Goal: Transaction & Acquisition: Subscribe to service/newsletter

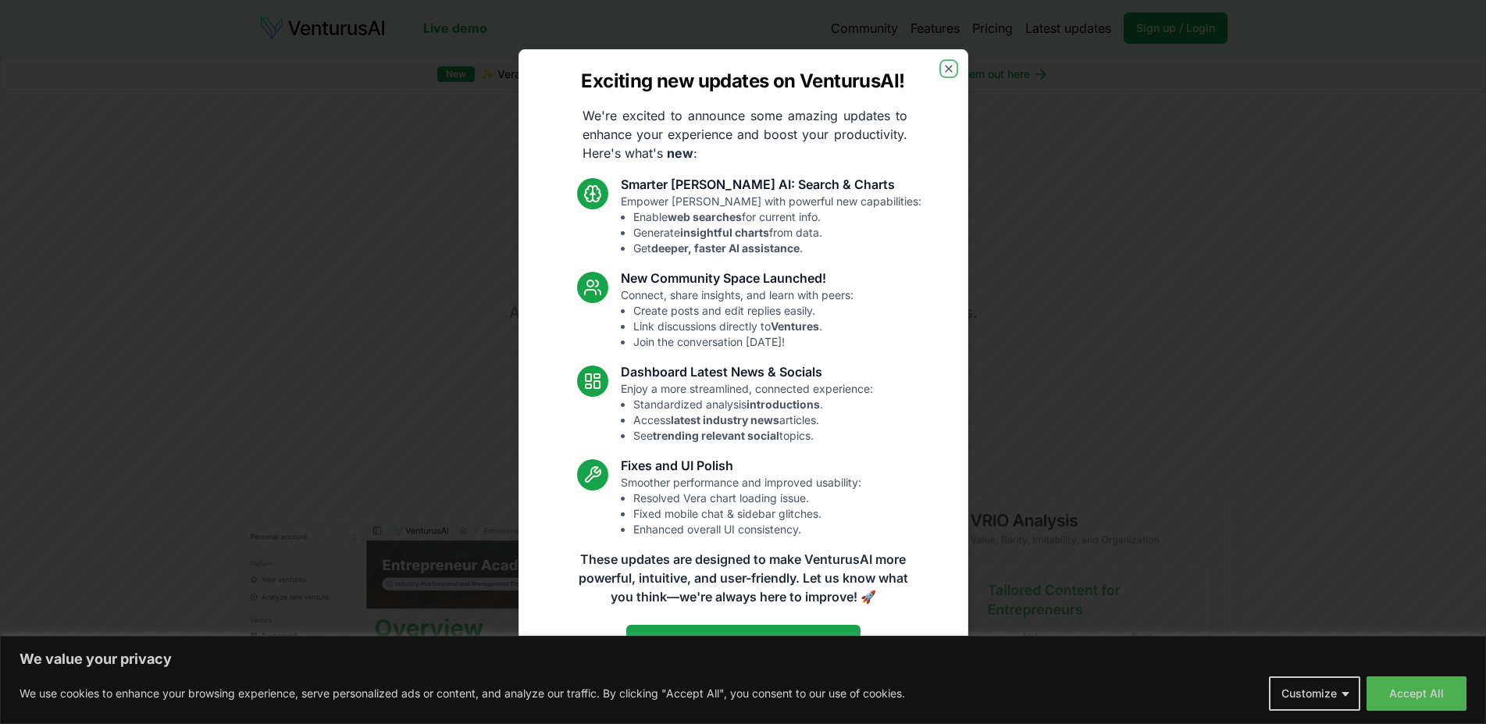
drag, startPoint x: 1397, startPoint y: 698, endPoint x: 1146, endPoint y: 669, distance: 253.2
click at [1397, 698] on body "We value your privacy We use cookies to enhance your browsing experience, serve…" at bounding box center [743, 362] width 1486 height 724
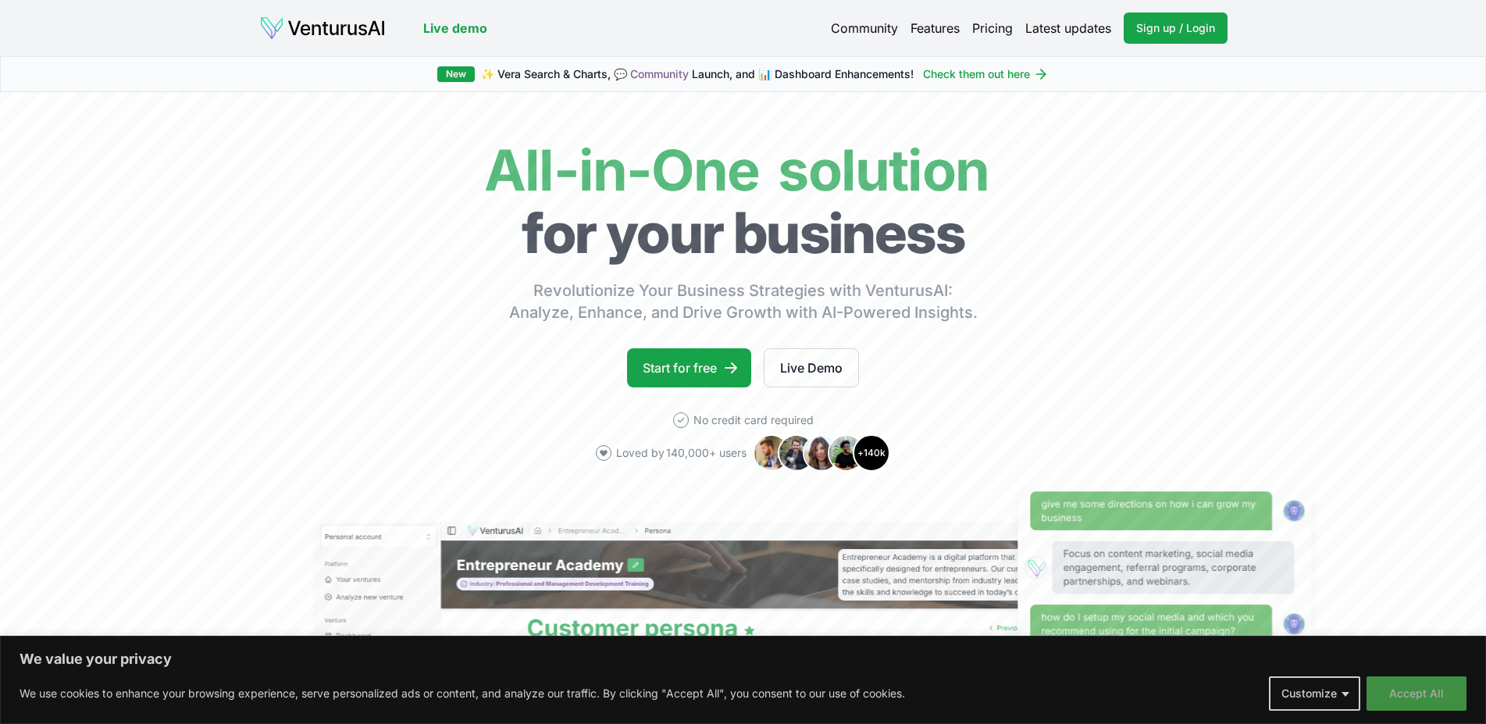
click at [1419, 691] on button "Accept All" at bounding box center [1417, 693] width 100 height 34
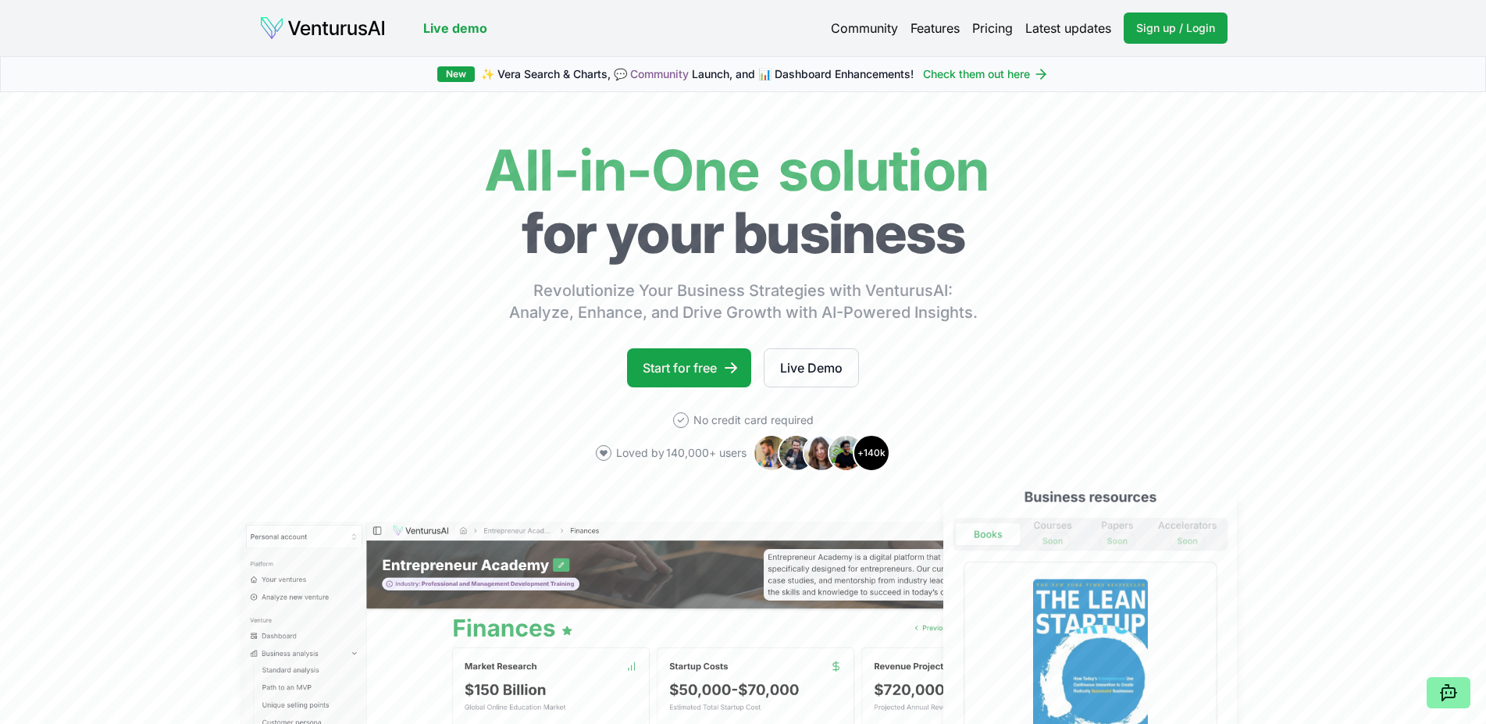
scroll to position [319, 0]
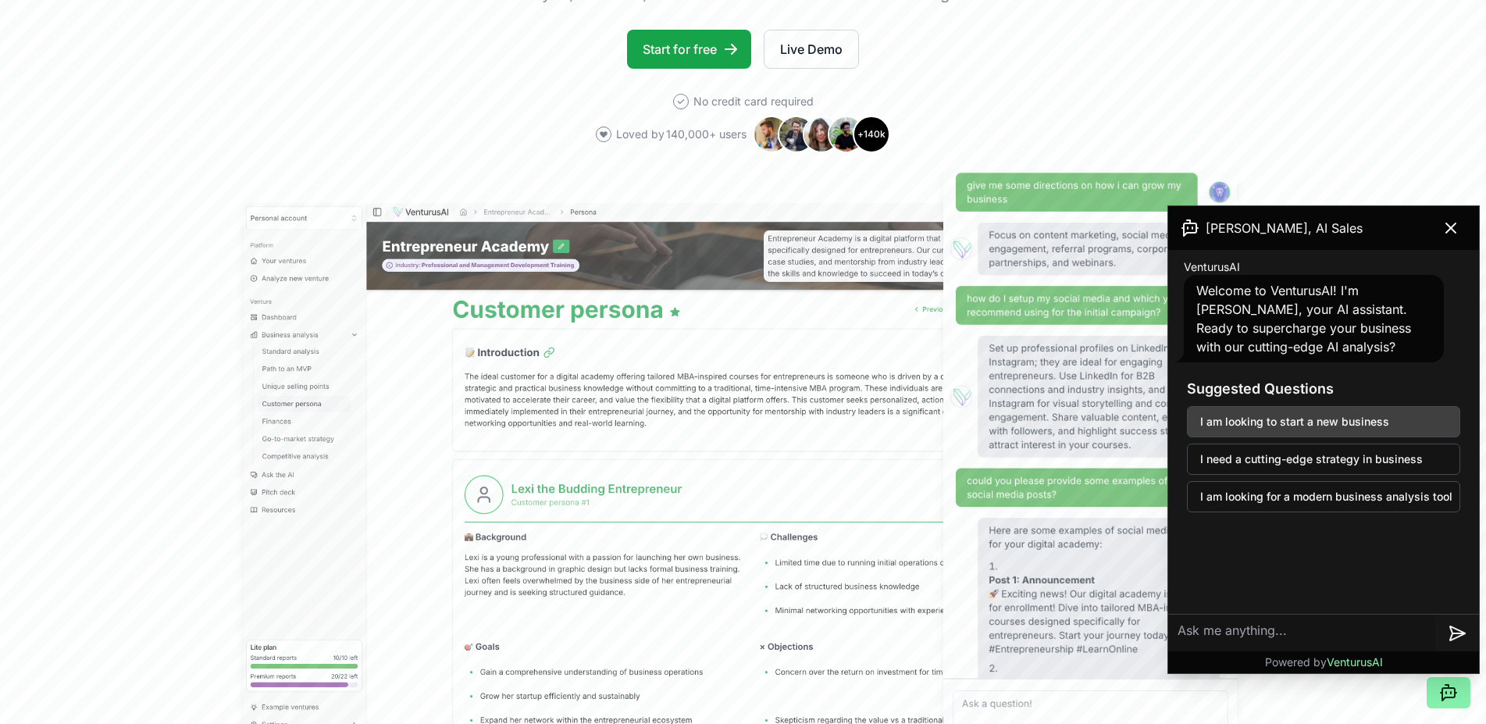
click at [1304, 427] on button "I am looking to start a new business" at bounding box center [1323, 421] width 273 height 31
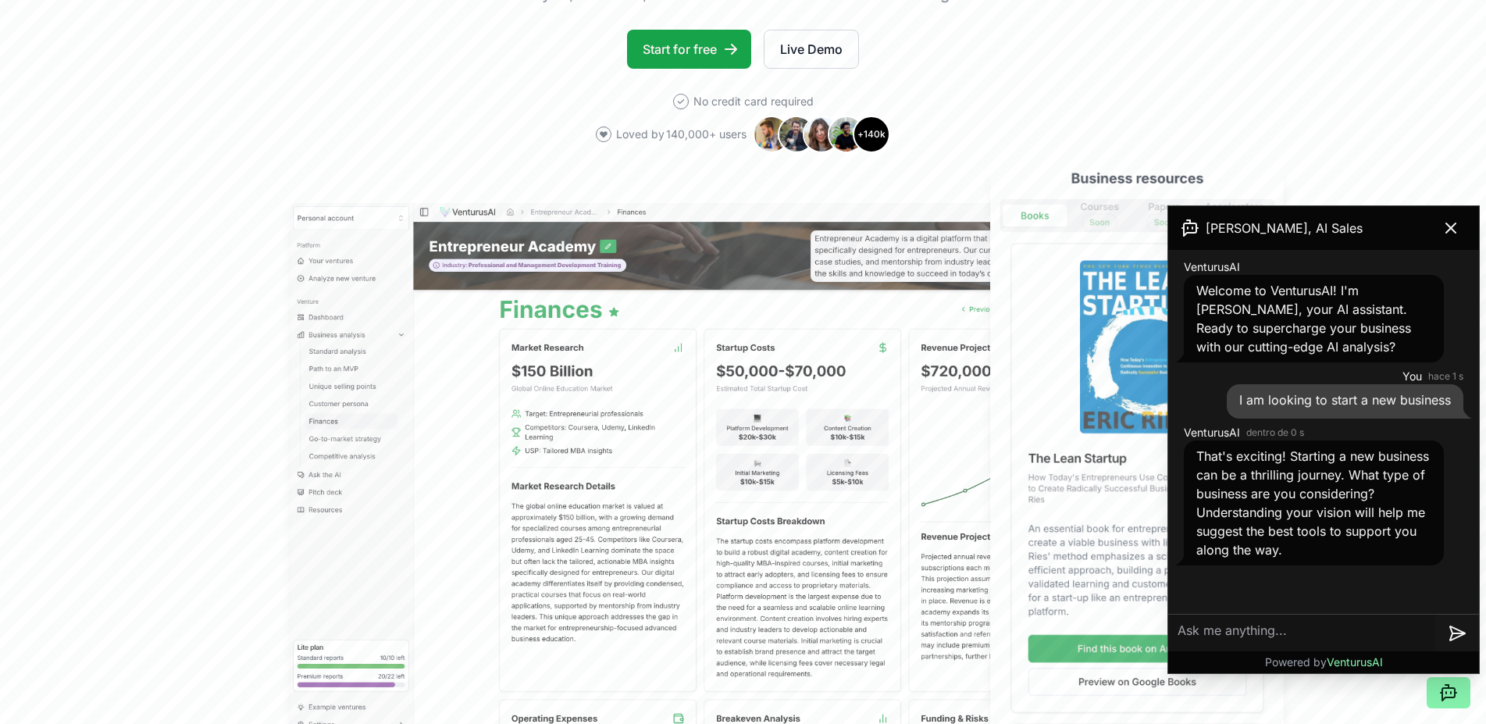
click at [1229, 627] on textarea at bounding box center [1301, 633] width 267 height 37
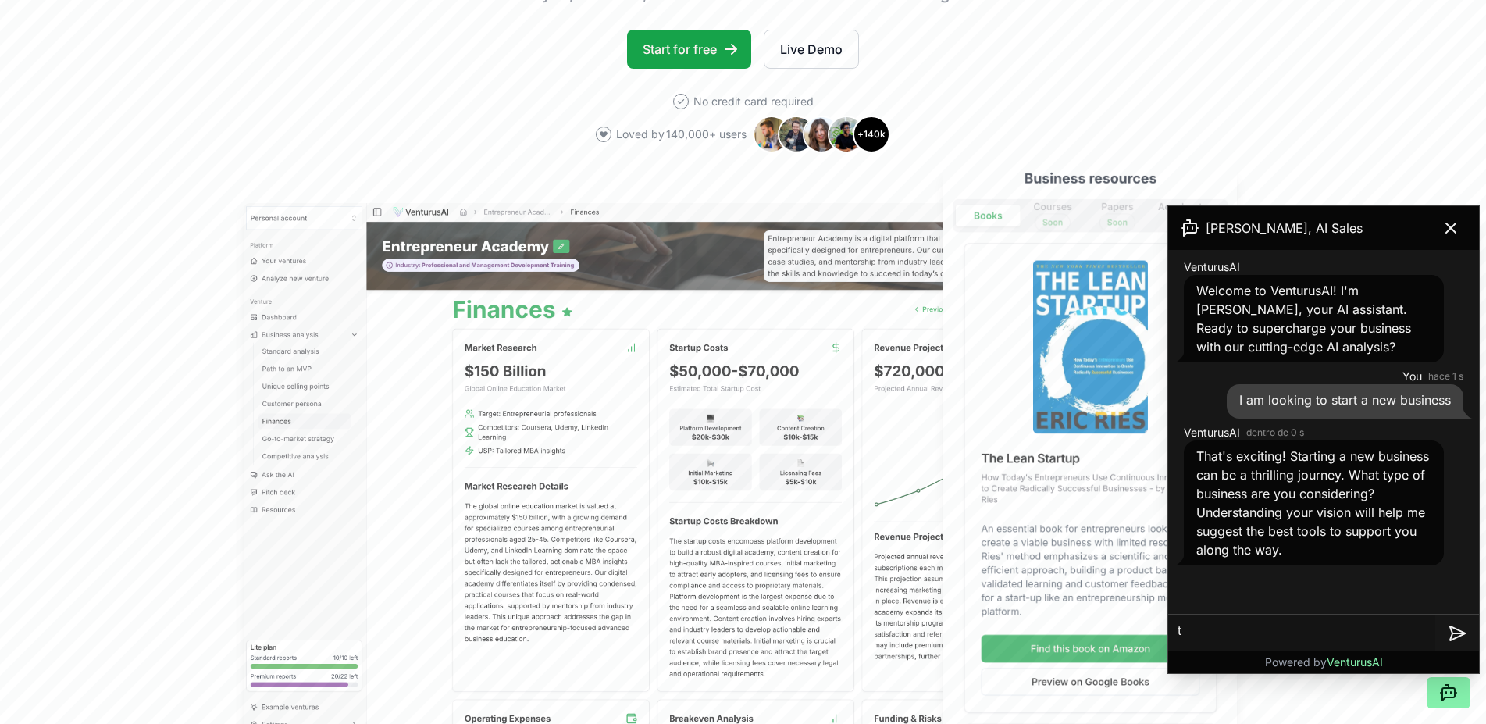
type textarea "t"
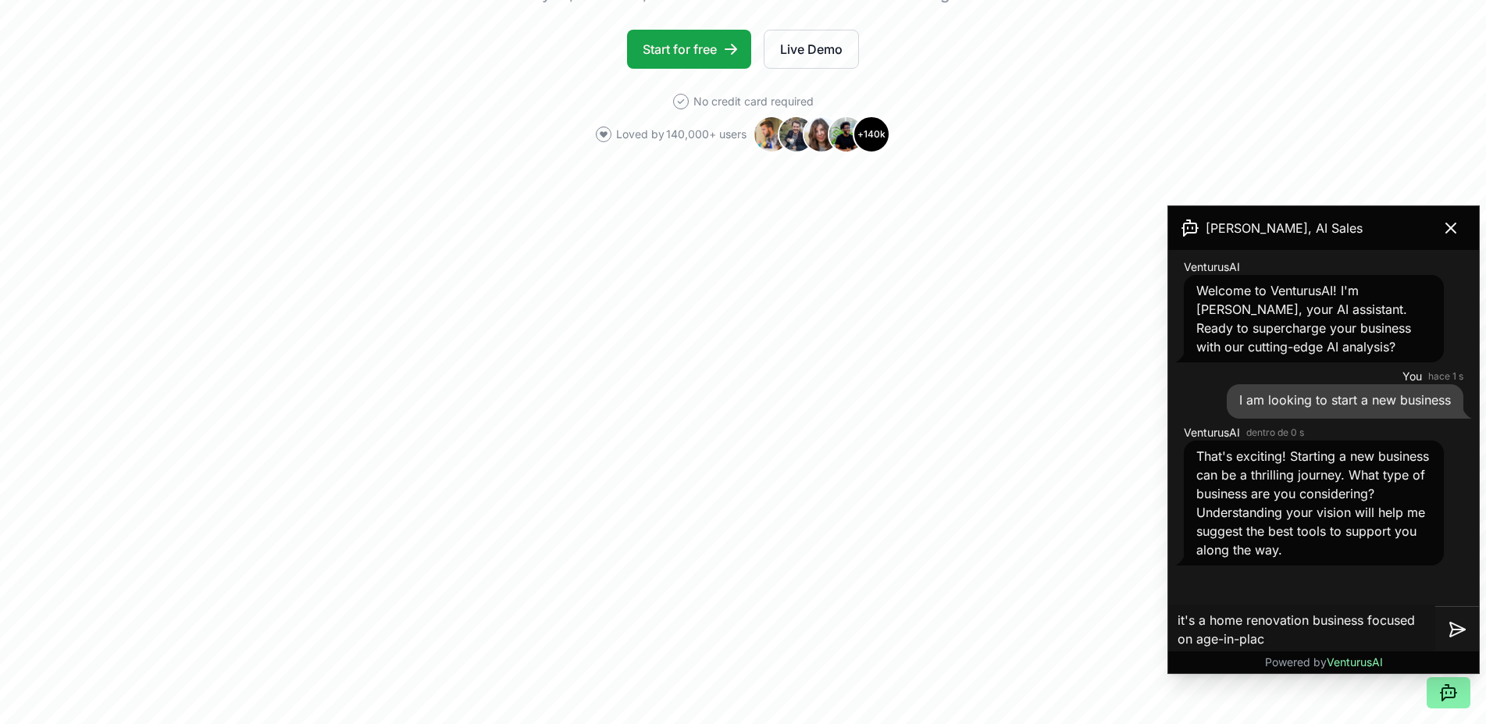
type textarea "it's a home renovation business focused on age-in-place"
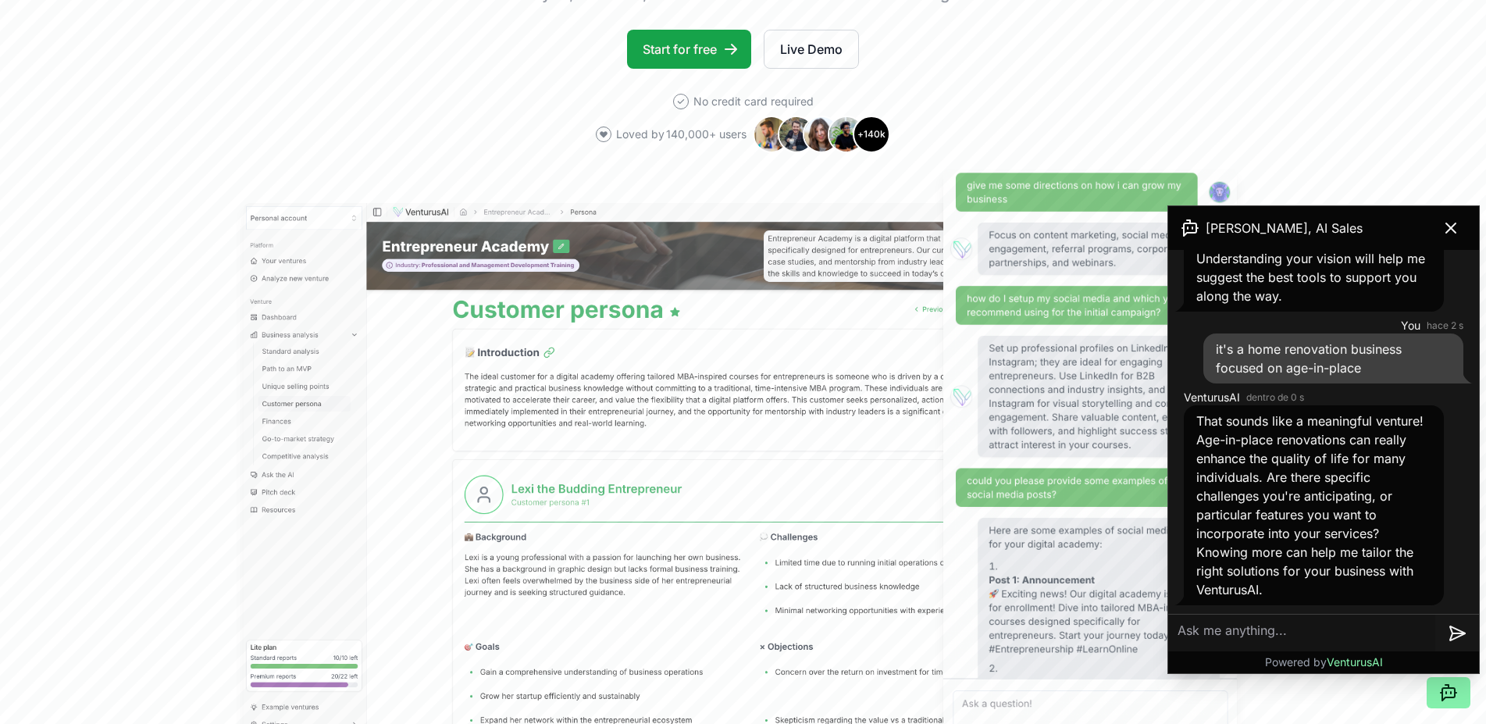
scroll to position [255, 0]
type textarea "I"
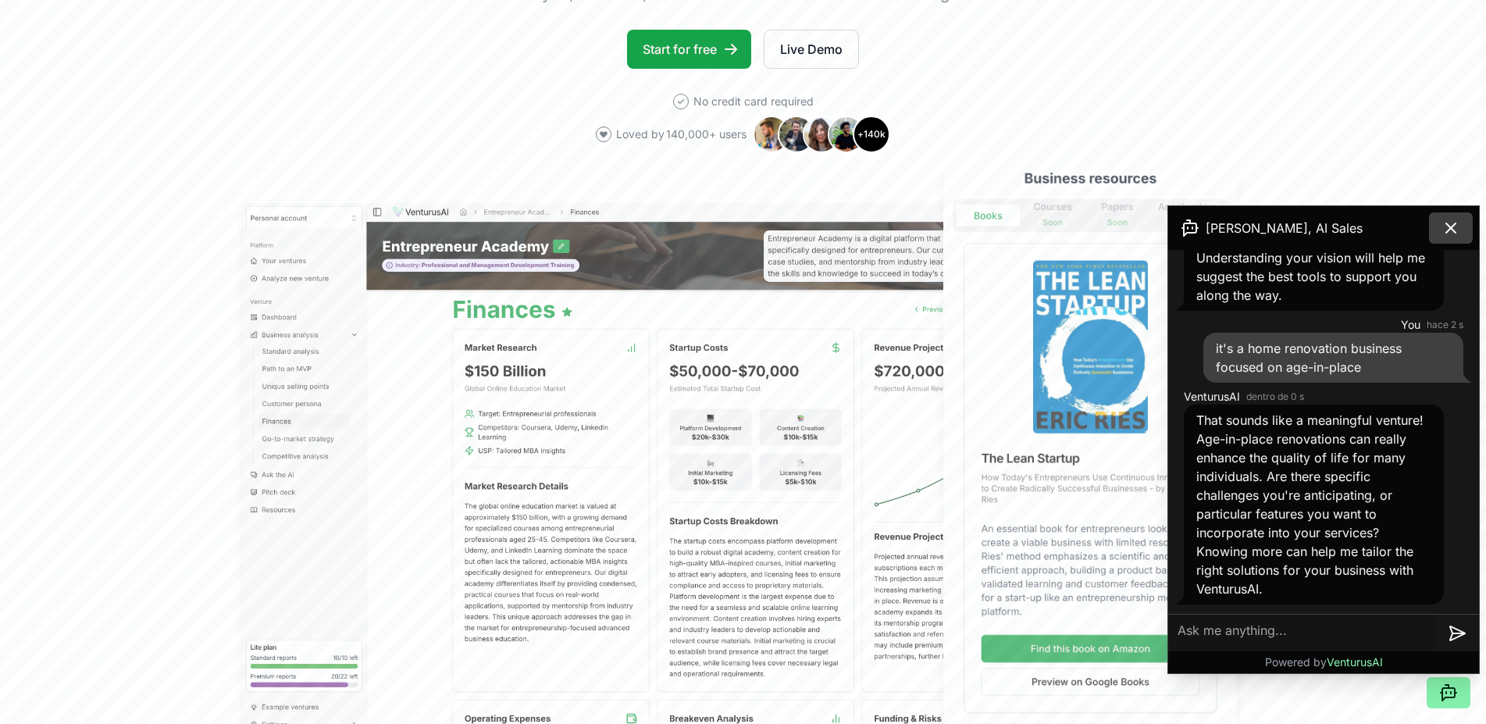
click at [1451, 228] on icon at bounding box center [1451, 227] width 9 height 9
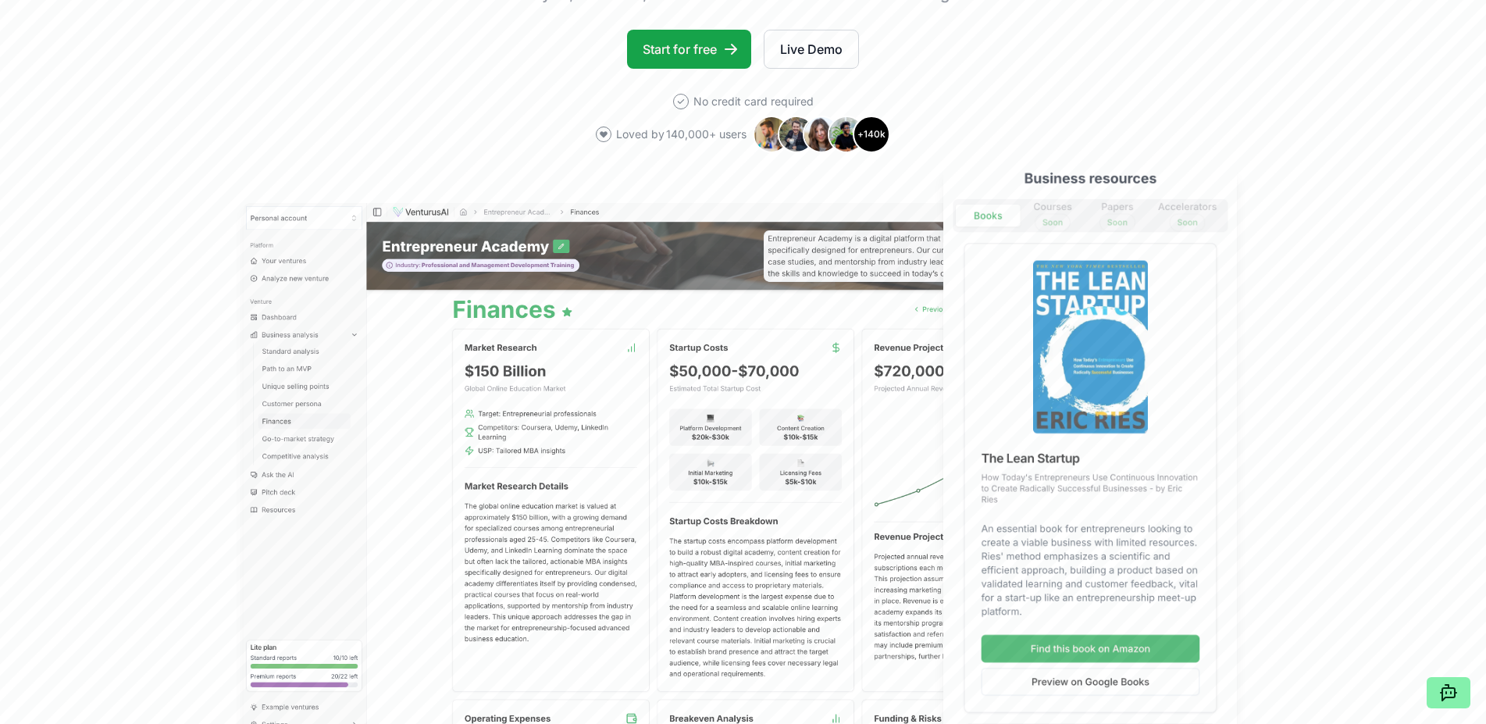
scroll to position [0, 0]
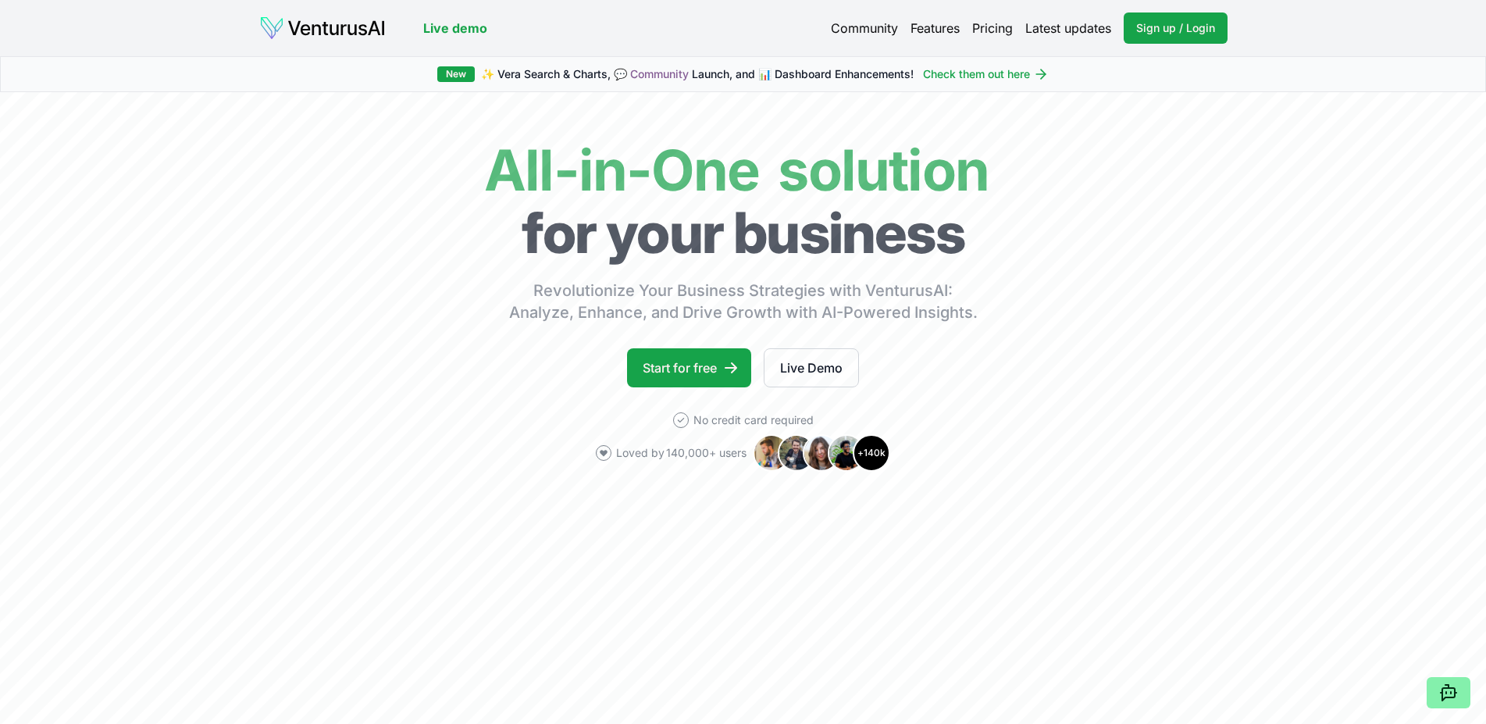
click at [991, 26] on link "Pricing" at bounding box center [992, 28] width 41 height 19
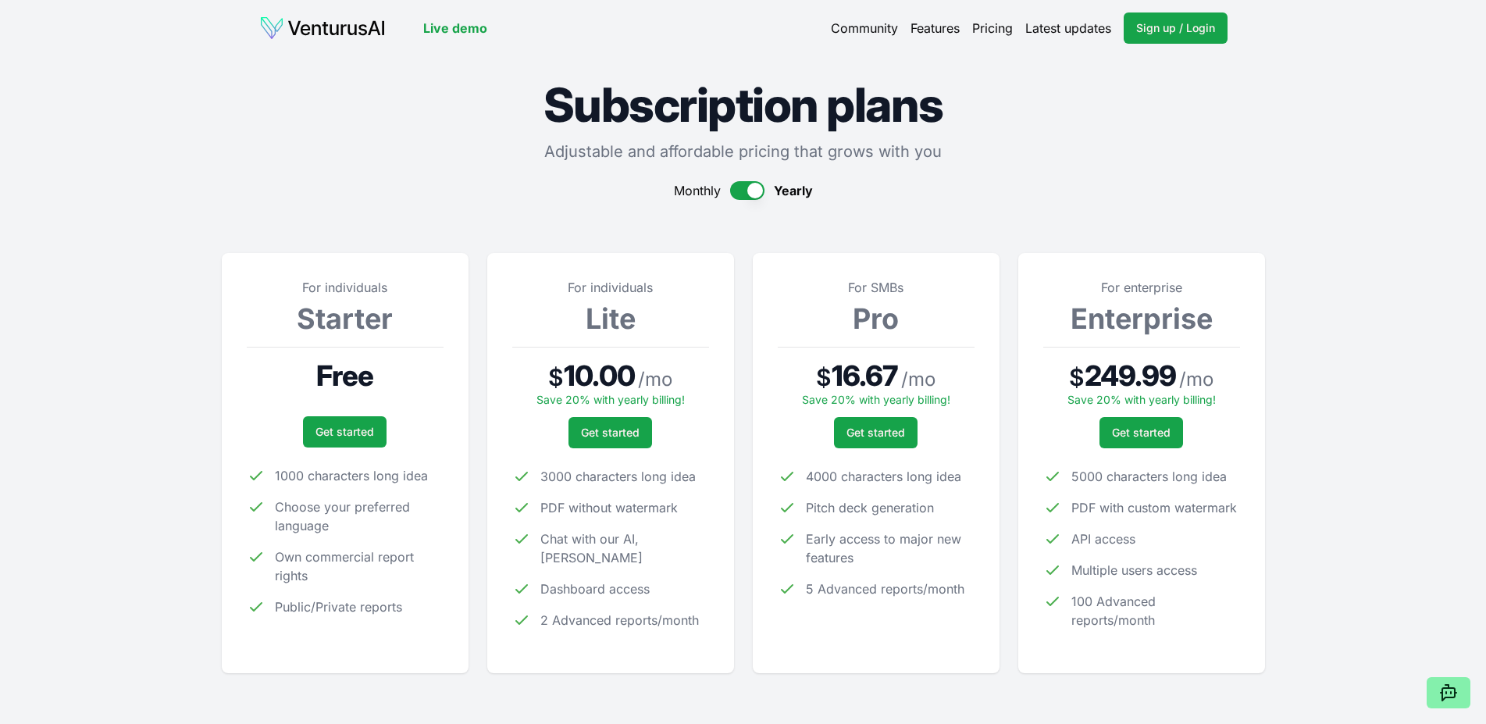
click at [738, 192] on button "button" at bounding box center [747, 190] width 34 height 19
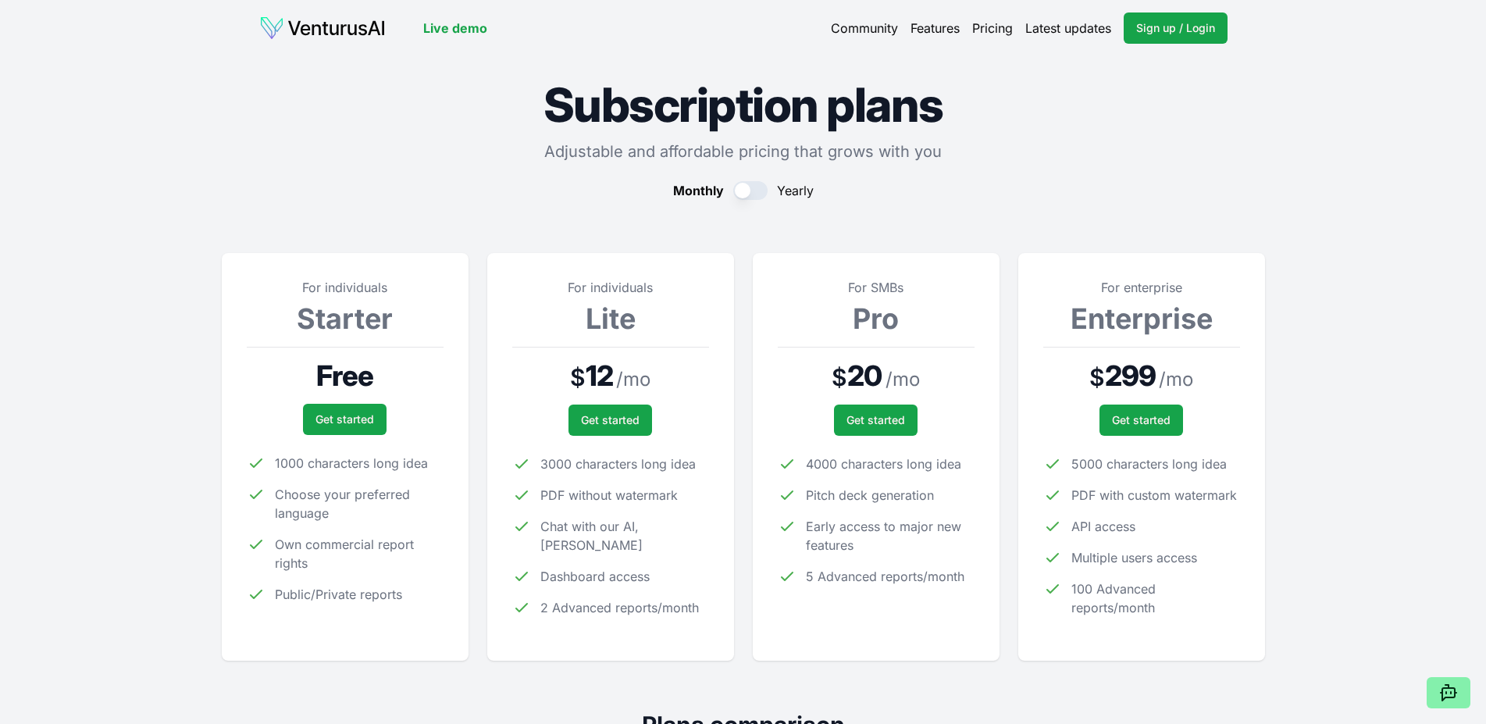
click at [738, 192] on button "button" at bounding box center [750, 190] width 34 height 19
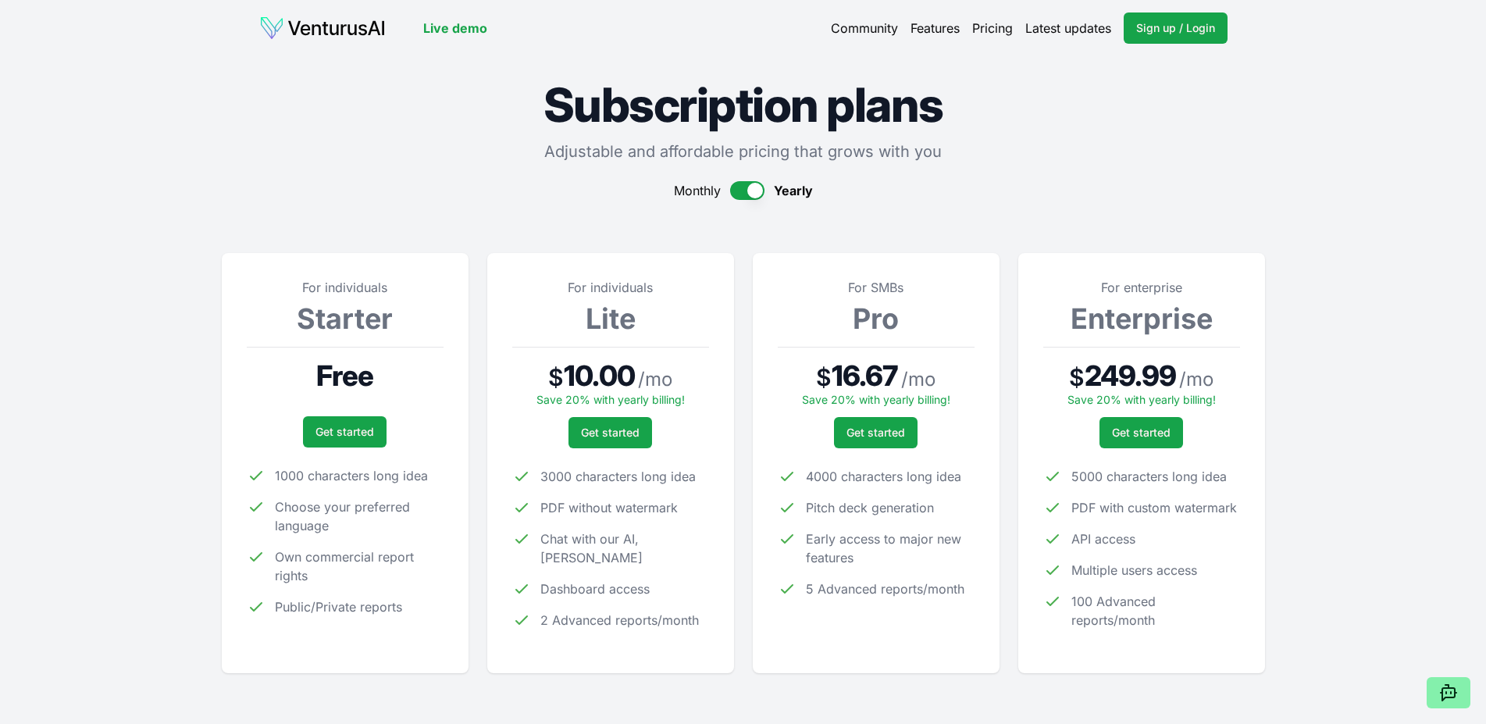
click at [738, 192] on button "button" at bounding box center [747, 190] width 34 height 19
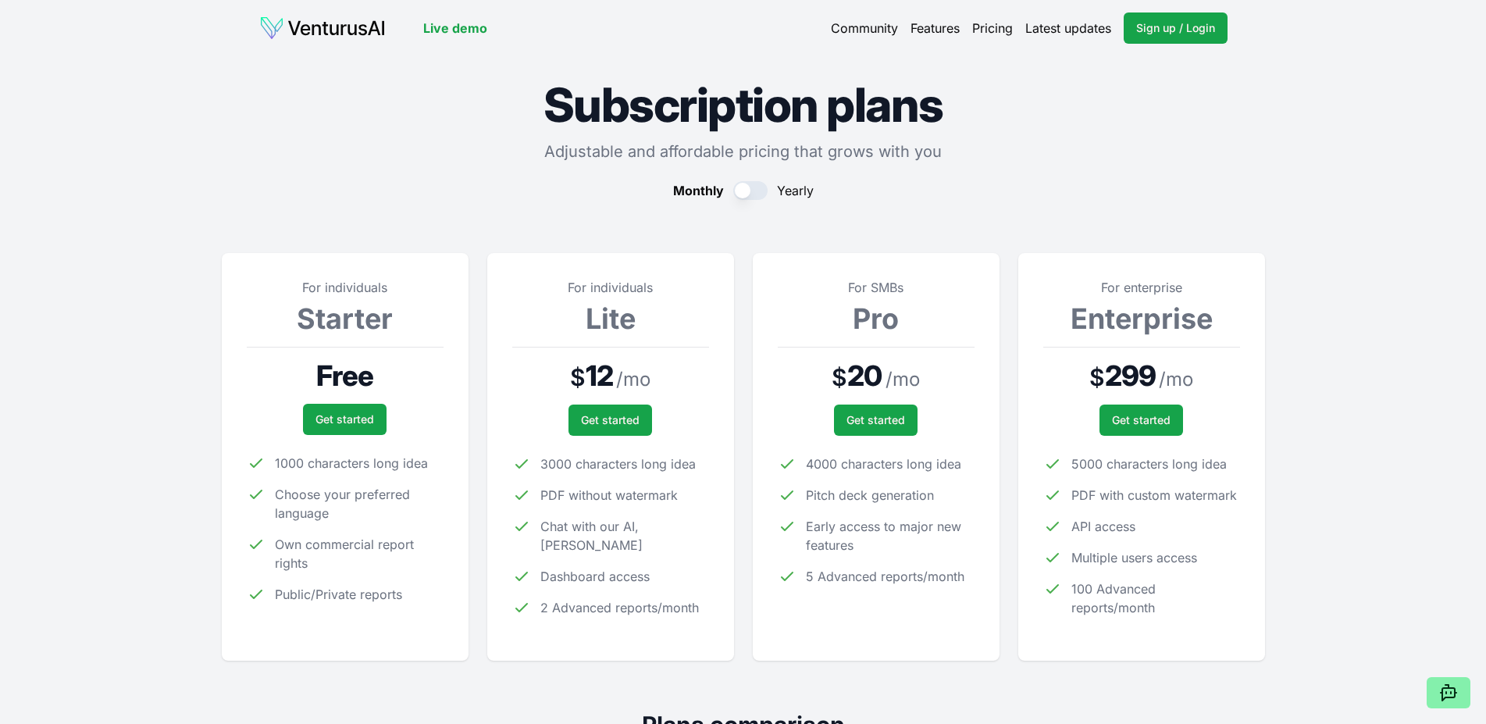
click at [738, 192] on button "button" at bounding box center [750, 190] width 34 height 19
